Goal: Transaction & Acquisition: Book appointment/travel/reservation

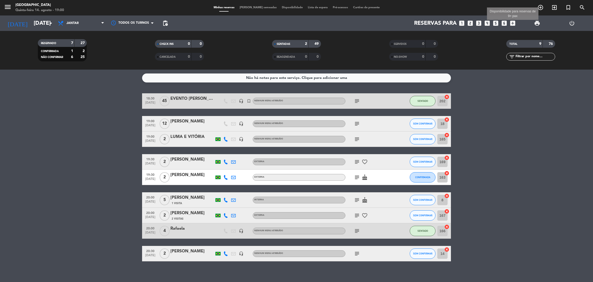
click at [515, 23] on icon "add_box" at bounding box center [512, 23] width 7 height 7
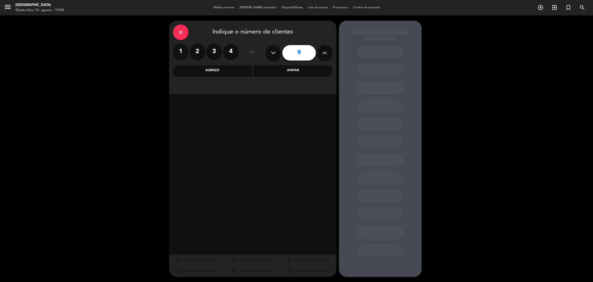
click at [280, 68] on div "Jantar" at bounding box center [292, 70] width 79 height 10
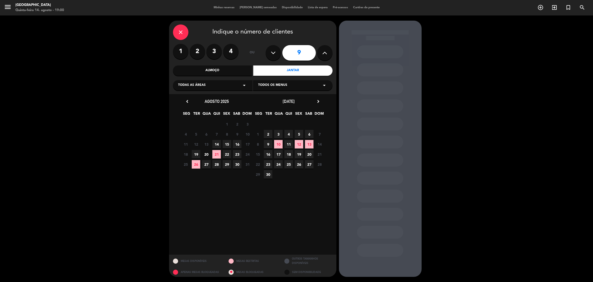
click at [236, 164] on span "30" at bounding box center [237, 164] width 8 height 8
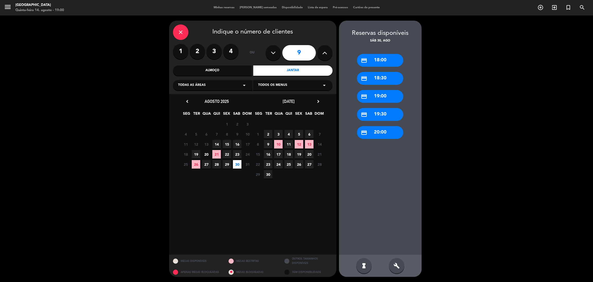
click at [302, 54] on input "9" at bounding box center [298, 52] width 33 height 15
click at [301, 36] on div "close Indique o número de clientes" at bounding box center [253, 31] width 160 height 15
click at [380, 111] on div "credit_card 19:30" at bounding box center [380, 114] width 46 height 13
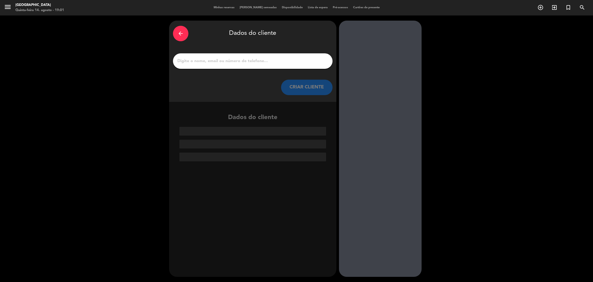
click at [225, 61] on input "1" at bounding box center [253, 60] width 152 height 7
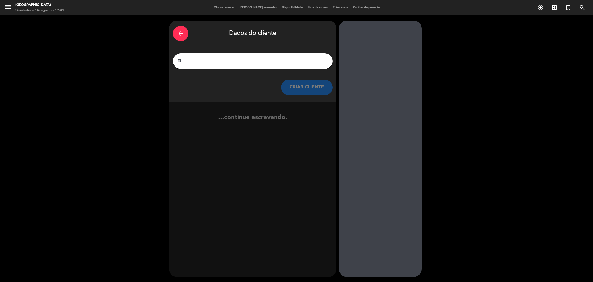
type input "E"
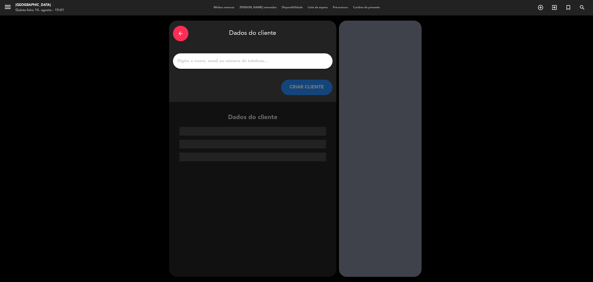
click at [178, 30] on icon "arrow_back" at bounding box center [181, 33] width 6 height 6
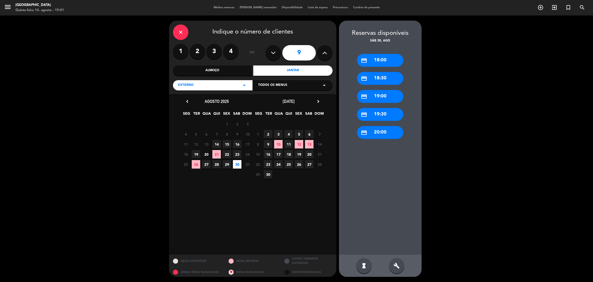
click at [178, 30] on icon "close" at bounding box center [181, 32] width 6 height 6
